Goal: Check status

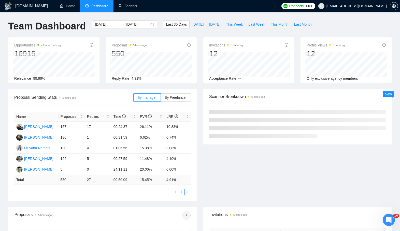
click at [140, 33] on div "[DATE] [DATE]" at bounding box center [124, 28] width 71 height 17
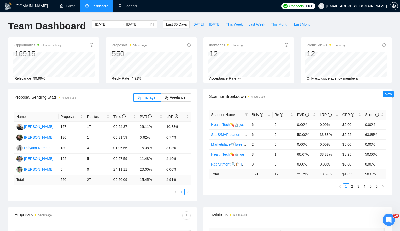
click at [275, 25] on span "This Month" at bounding box center [280, 25] width 18 height 6
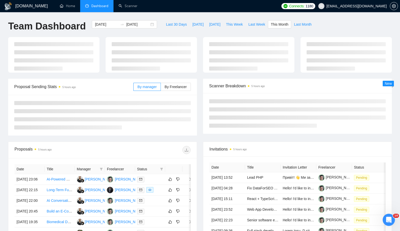
type input "[DATE]"
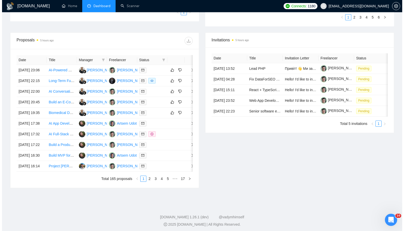
scroll to position [170, 0]
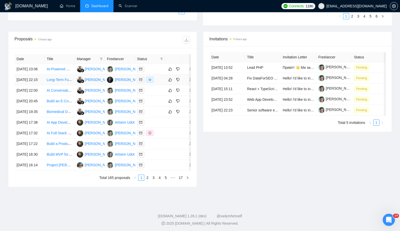
click at [157, 83] on div at bounding box center [150, 80] width 26 height 6
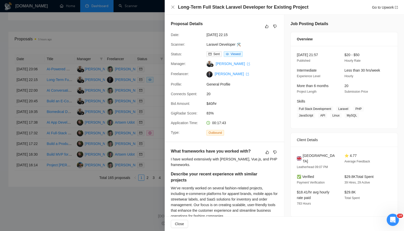
click at [222, 11] on div "Long-Term Full Stack Laravel Developer for Existing Project Go to Upwork" at bounding box center [284, 7] width 239 height 15
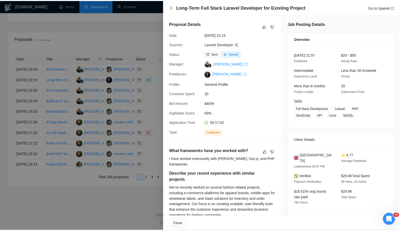
scroll to position [224, 0]
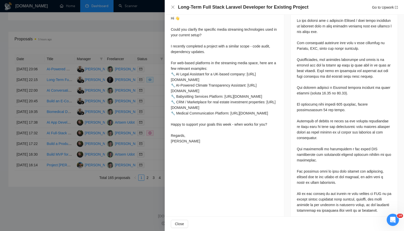
click at [127, 78] on div at bounding box center [202, 115] width 404 height 231
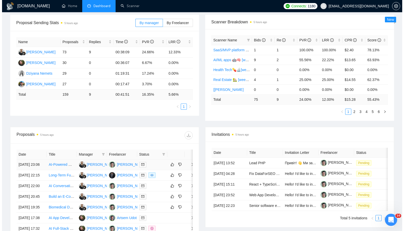
scroll to position [118, 0]
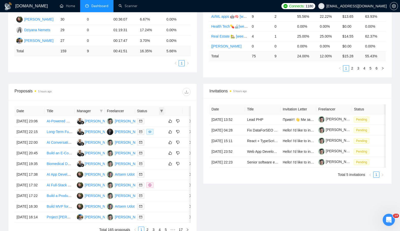
click at [160, 108] on span at bounding box center [161, 111] width 5 height 8
click at [146, 120] on span "Chat" at bounding box center [146, 121] width 10 height 4
checkbox input "true"
click at [157, 139] on span "OK" at bounding box center [157, 139] width 5 height 6
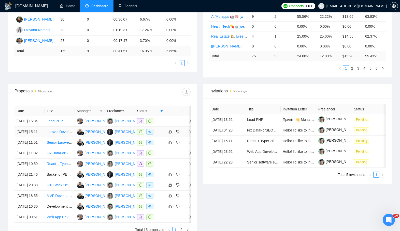
click at [157, 135] on div at bounding box center [150, 132] width 26 height 6
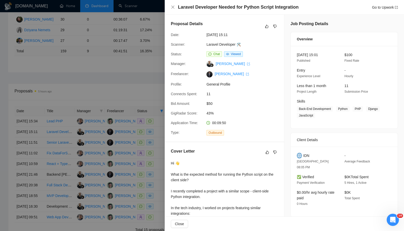
click at [151, 62] on div at bounding box center [202, 115] width 404 height 231
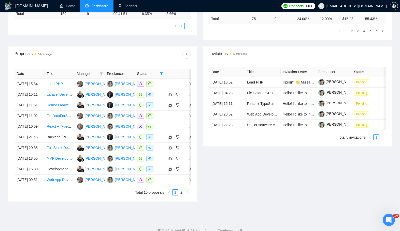
scroll to position [49, 0]
